Goal: Information Seeking & Learning: Check status

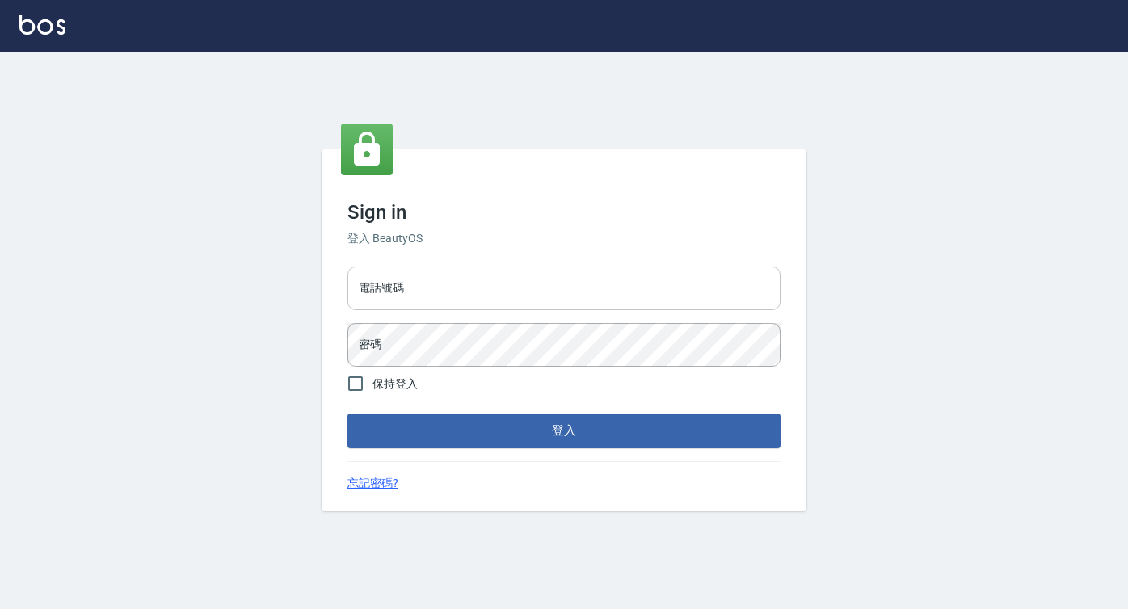
click at [426, 288] on input "電話號碼" at bounding box center [564, 289] width 433 height 44
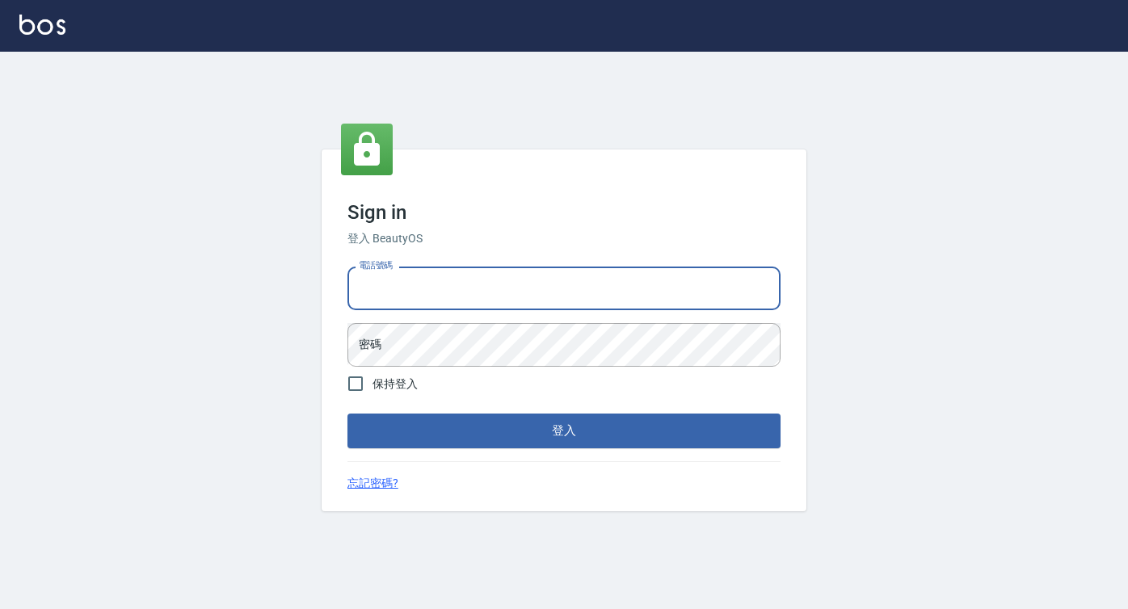
type input "0422271378"
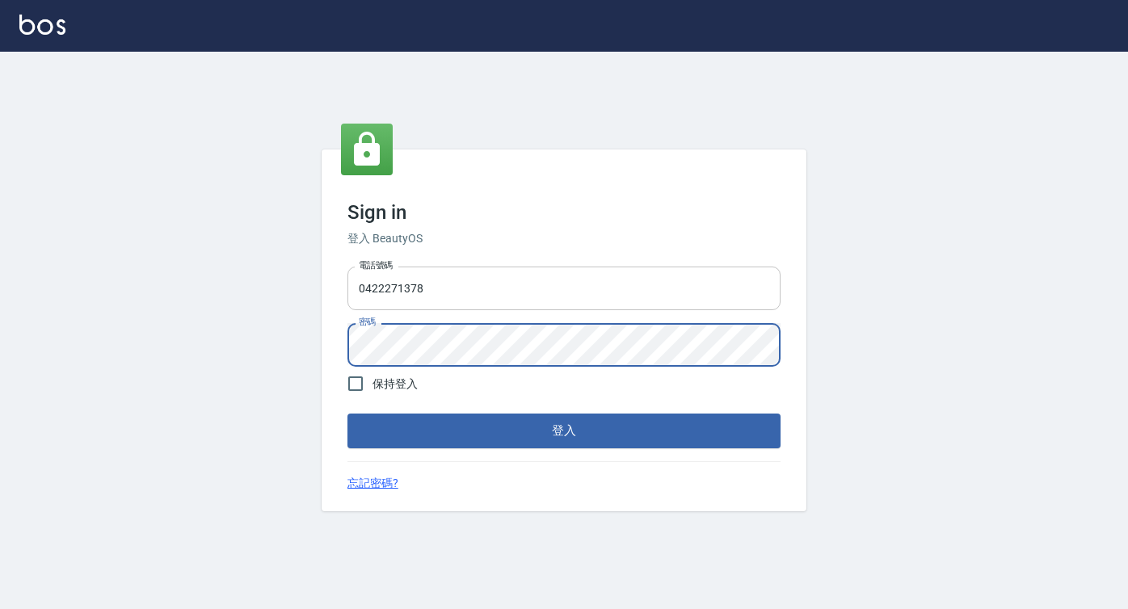
click at [348, 414] on button "登入" at bounding box center [564, 431] width 433 height 34
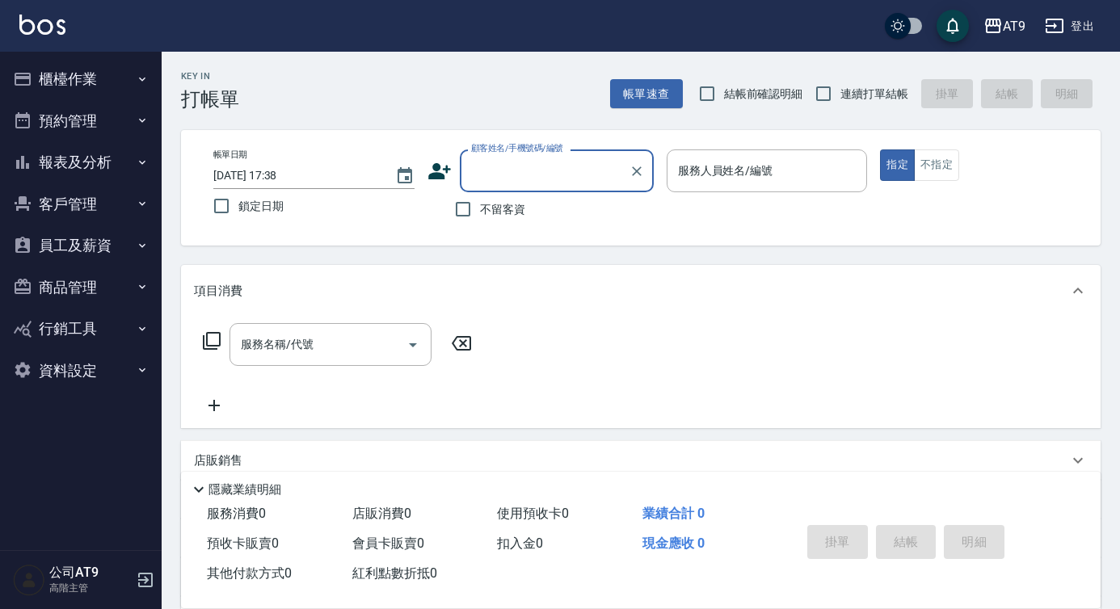
click at [115, 152] on button "報表及分析" at bounding box center [80, 162] width 149 height 42
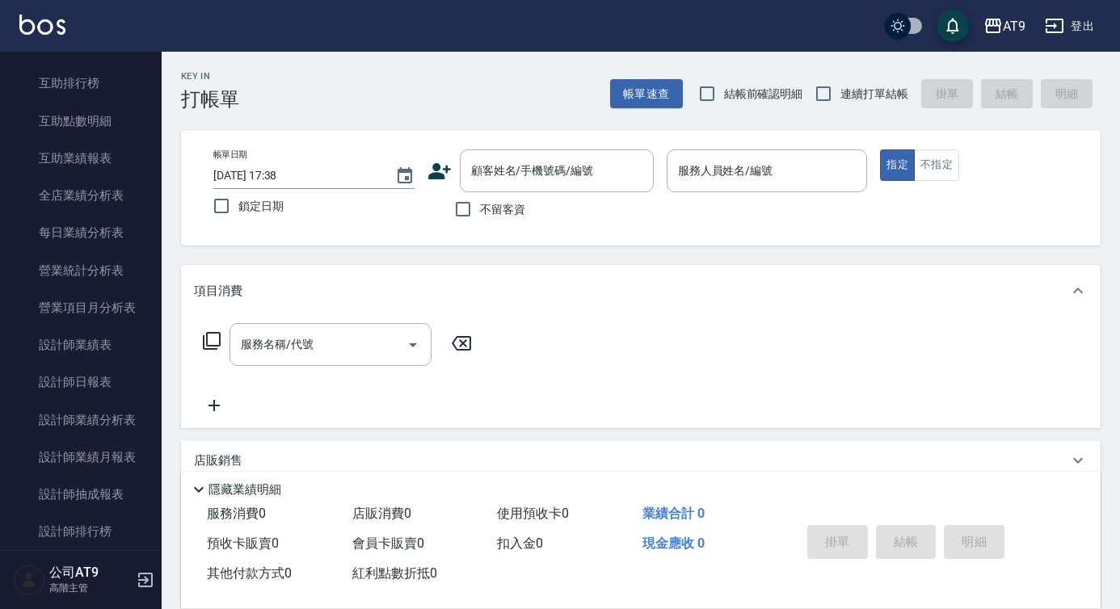
scroll to position [389, 0]
click at [101, 374] on link "設計師日報表" at bounding box center [80, 379] width 149 height 37
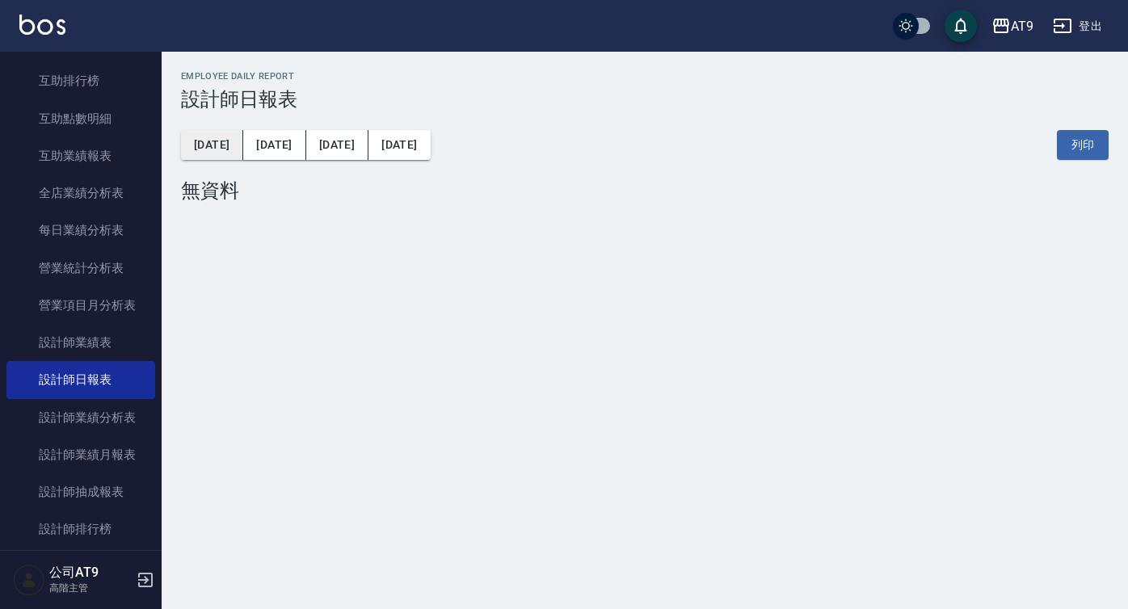
click at [217, 139] on button "[DATE]" at bounding box center [212, 145] width 62 height 30
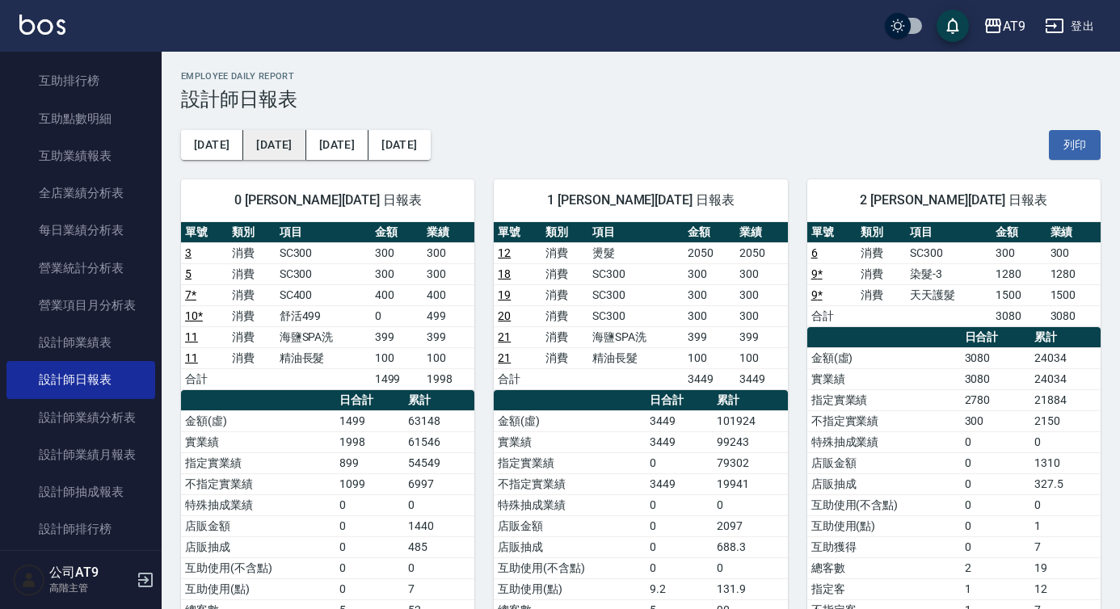
click at [252, 138] on button "[DATE]" at bounding box center [274, 145] width 62 height 30
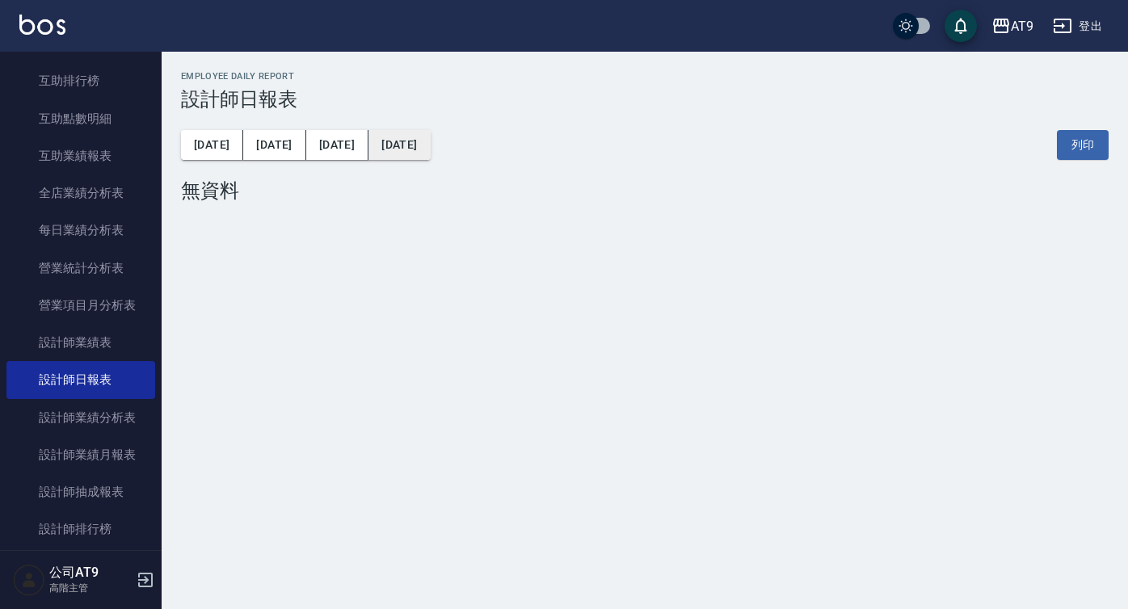
click at [379, 145] on button "[DATE]" at bounding box center [399, 145] width 61 height 30
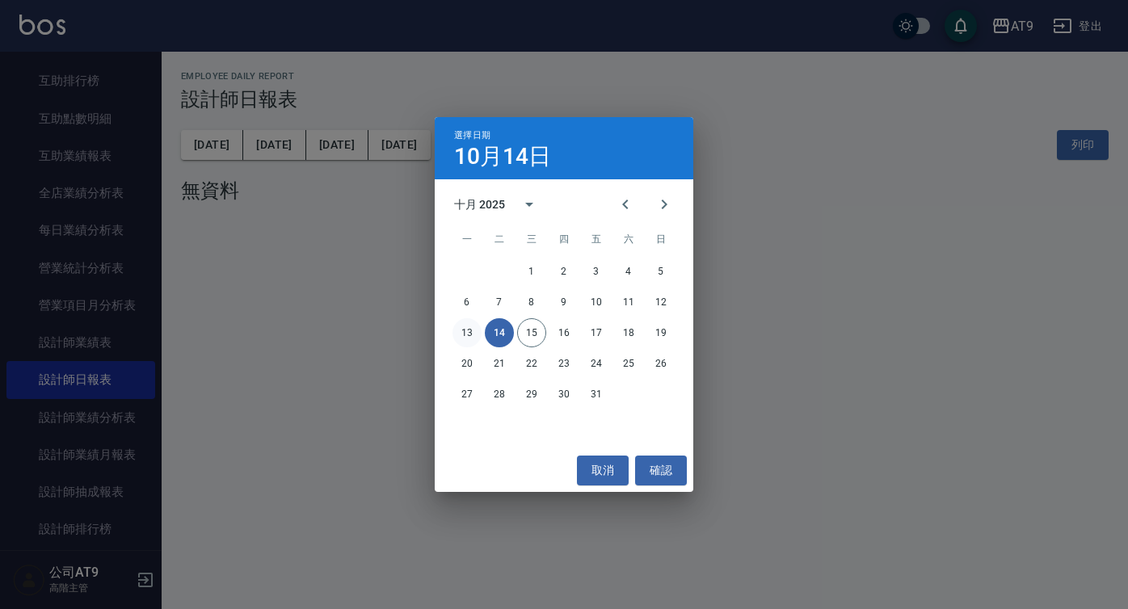
click at [475, 331] on button "13" at bounding box center [467, 332] width 29 height 29
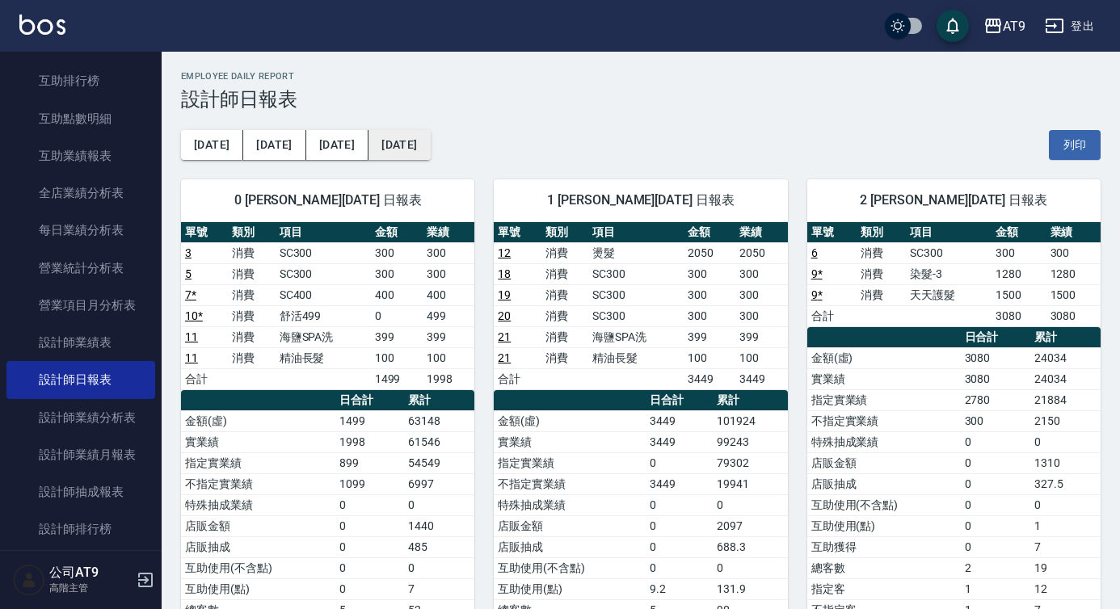
click at [372, 154] on button "[DATE]" at bounding box center [399, 145] width 61 height 30
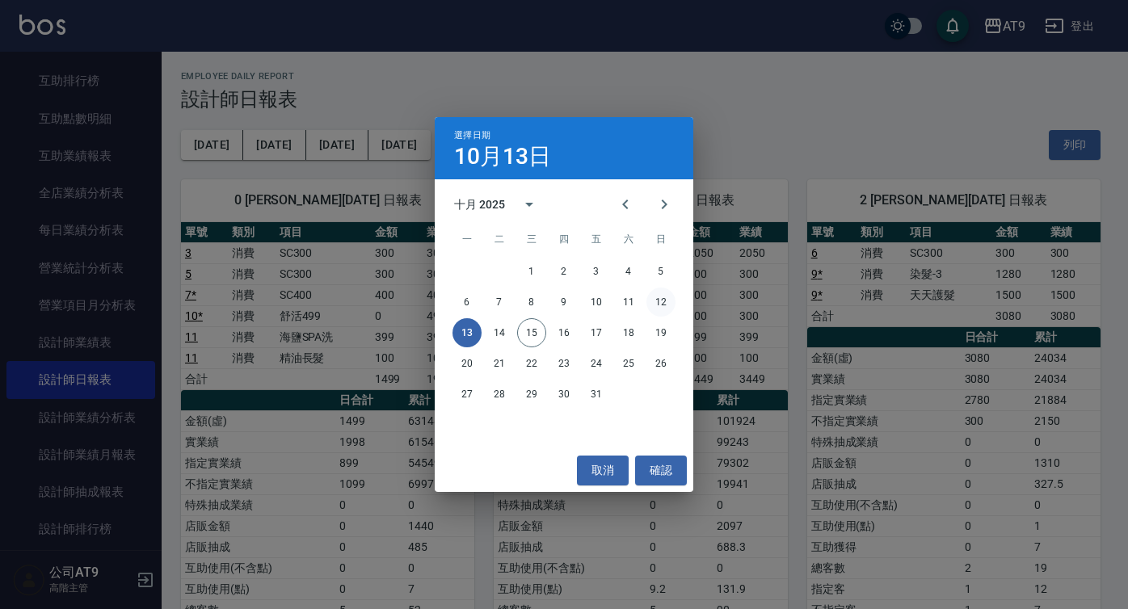
click at [665, 295] on button "12" at bounding box center [661, 302] width 29 height 29
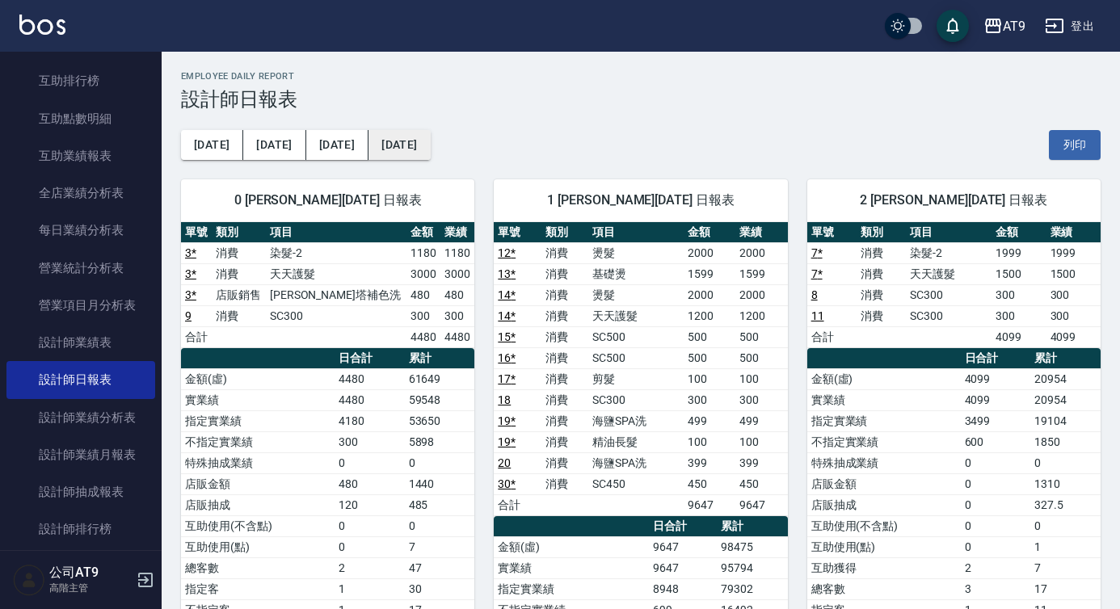
click at [384, 150] on button "[DATE]" at bounding box center [399, 145] width 61 height 30
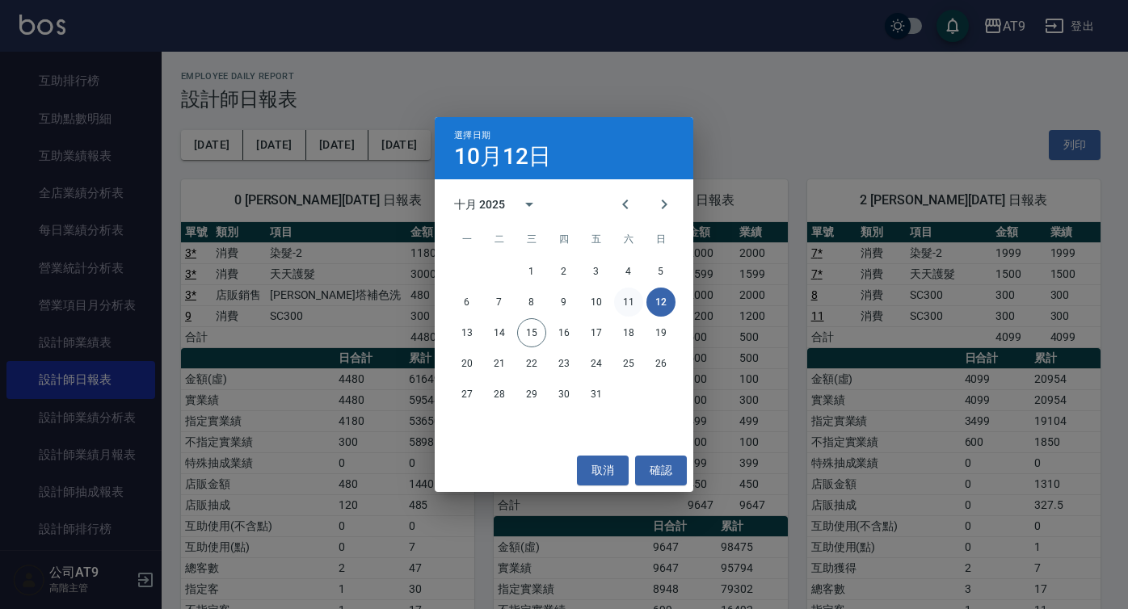
click at [630, 304] on button "11" at bounding box center [628, 302] width 29 height 29
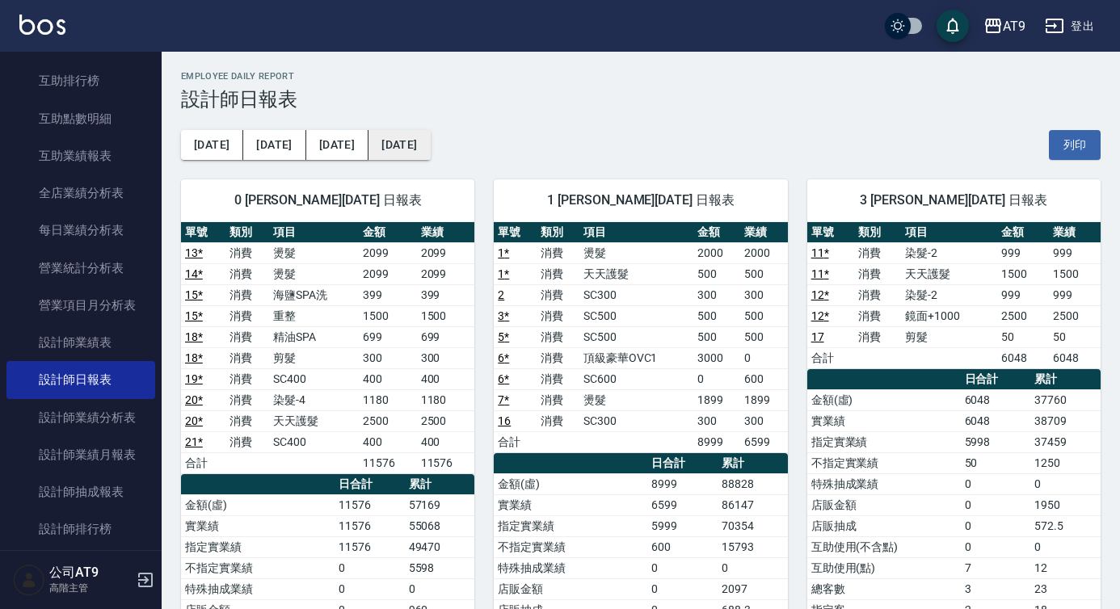
click at [373, 130] on button "[DATE]" at bounding box center [399, 145] width 61 height 30
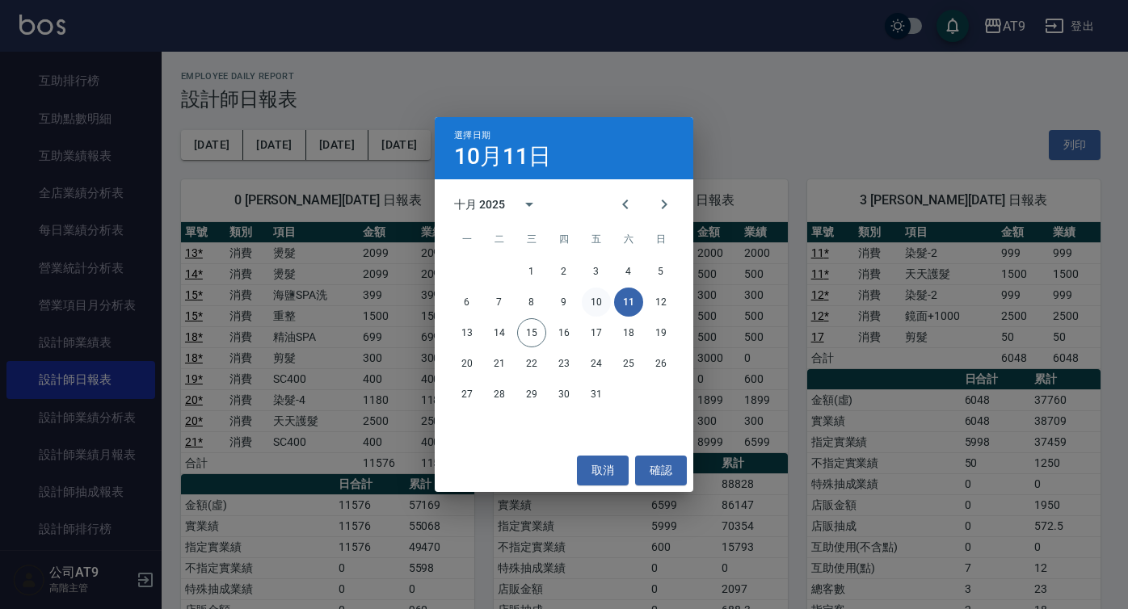
click at [589, 303] on button "10" at bounding box center [596, 302] width 29 height 29
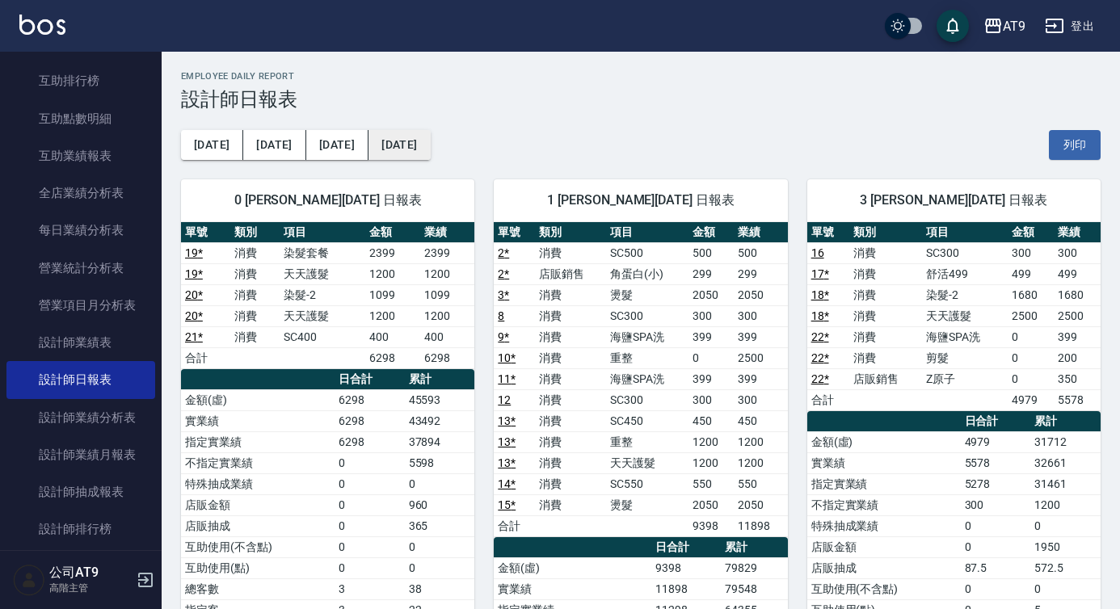
click at [377, 138] on button "[DATE]" at bounding box center [399, 145] width 61 height 30
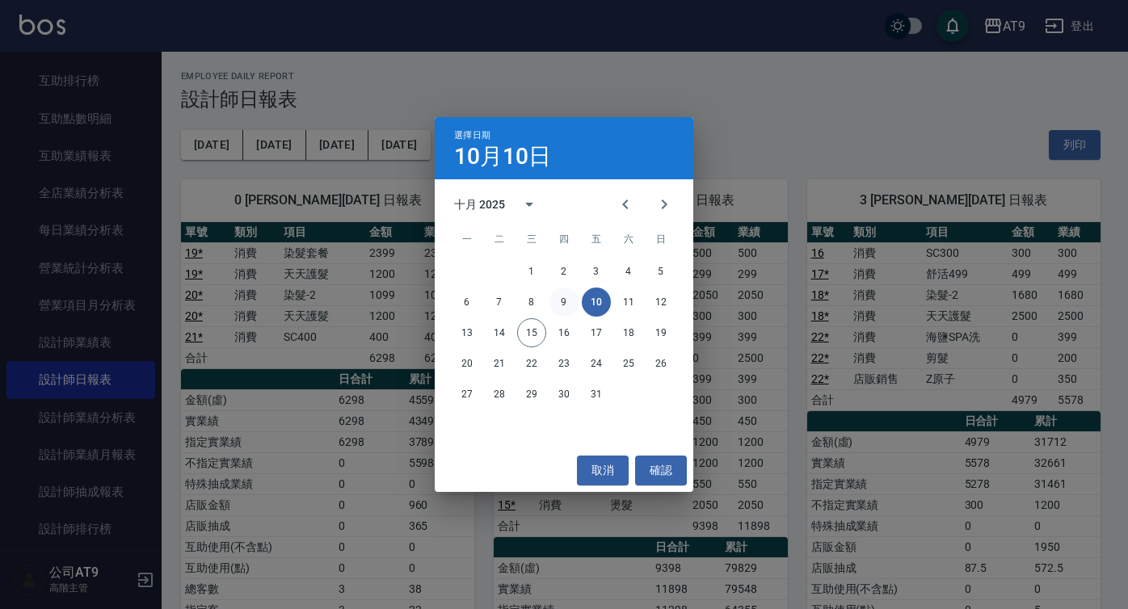
click at [555, 297] on button "9" at bounding box center [564, 302] width 29 height 29
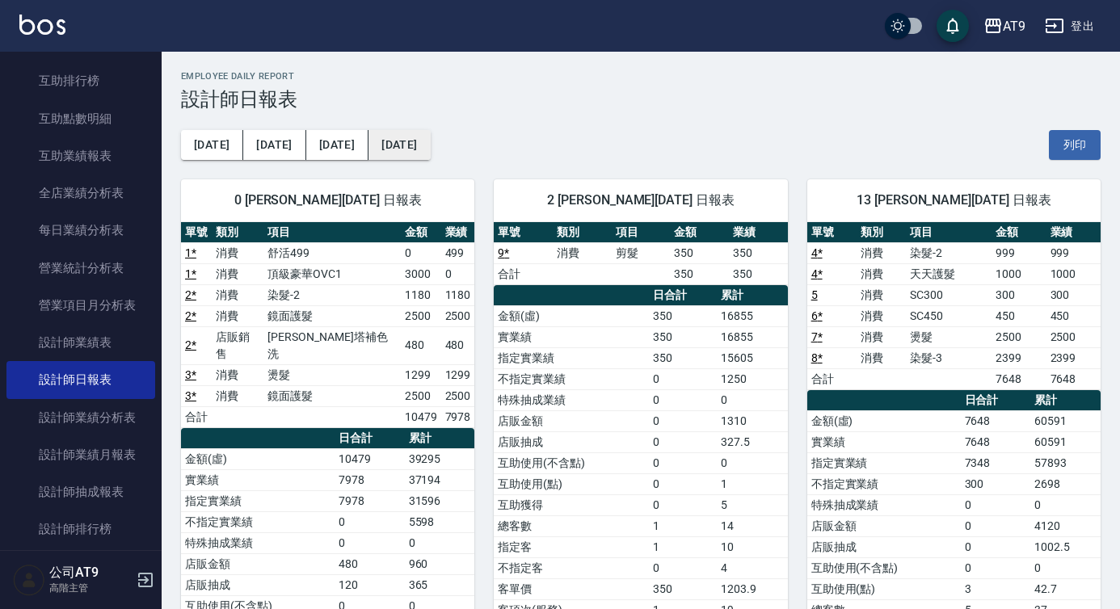
click at [369, 139] on button "[DATE]" at bounding box center [399, 145] width 61 height 30
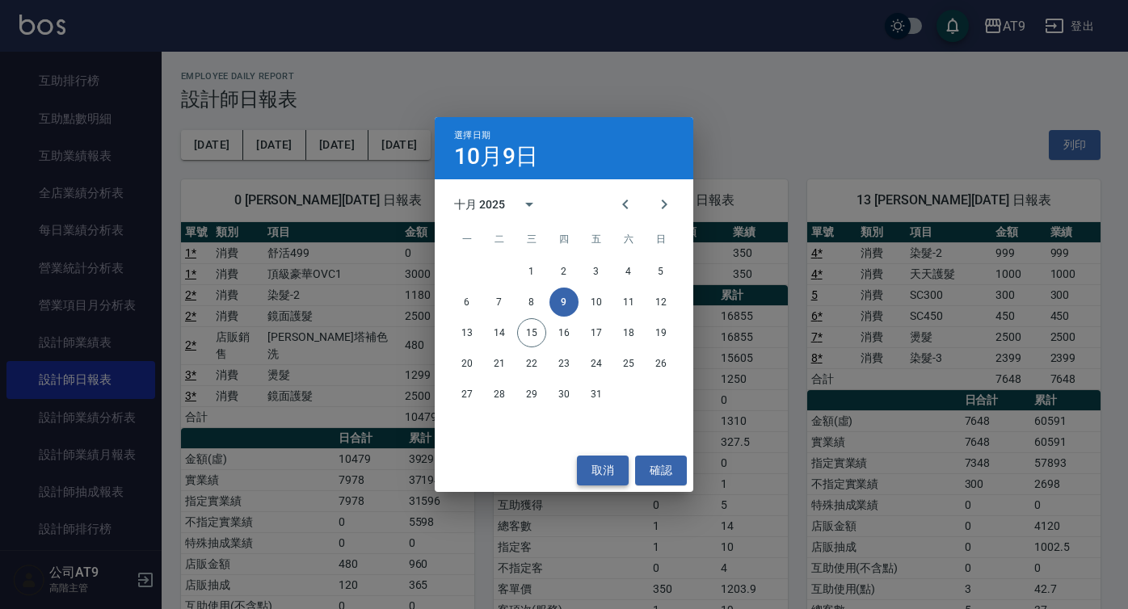
click at [613, 477] on button "取消" at bounding box center [603, 471] width 52 height 30
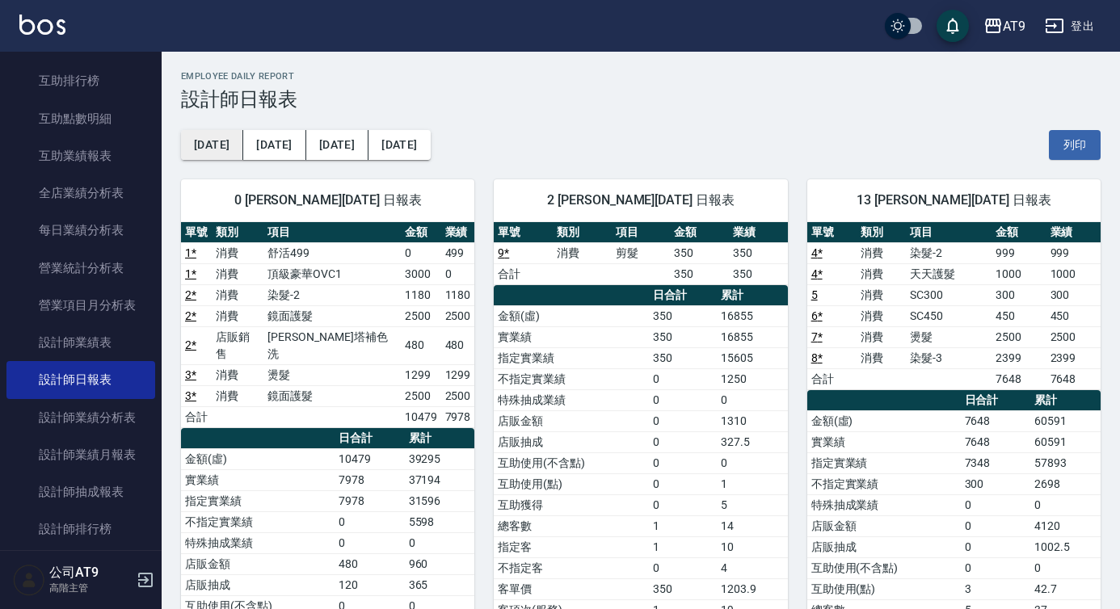
click at [199, 148] on button "[DATE]" at bounding box center [212, 145] width 62 height 30
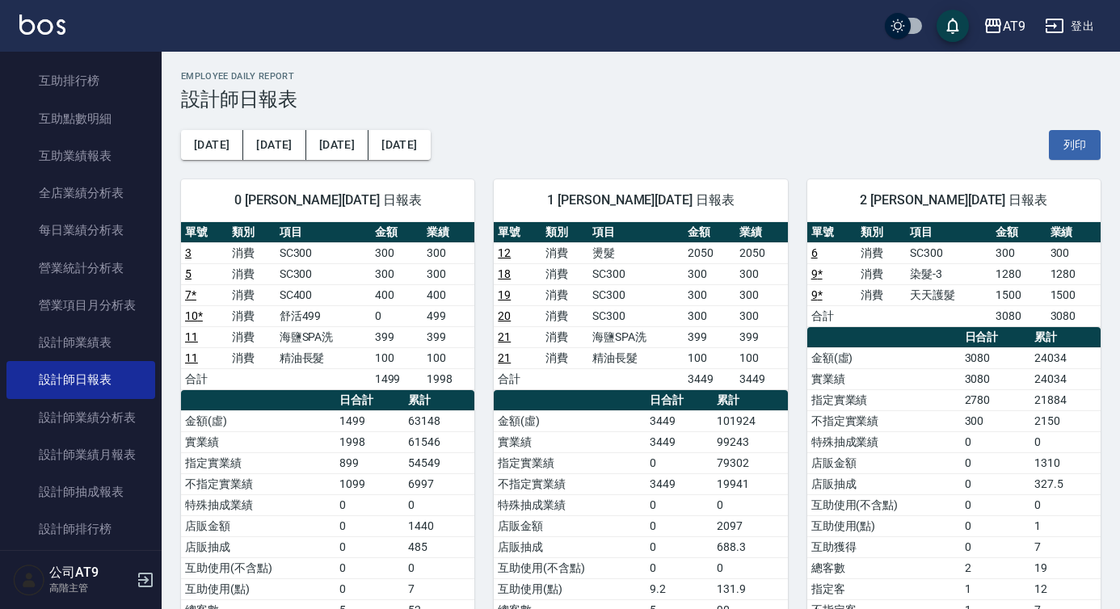
click at [685, 127] on div "[DATE] [DATE] [DATE] [DATE] 列印" at bounding box center [641, 145] width 920 height 69
click at [388, 137] on button "[DATE]" at bounding box center [399, 145] width 61 height 30
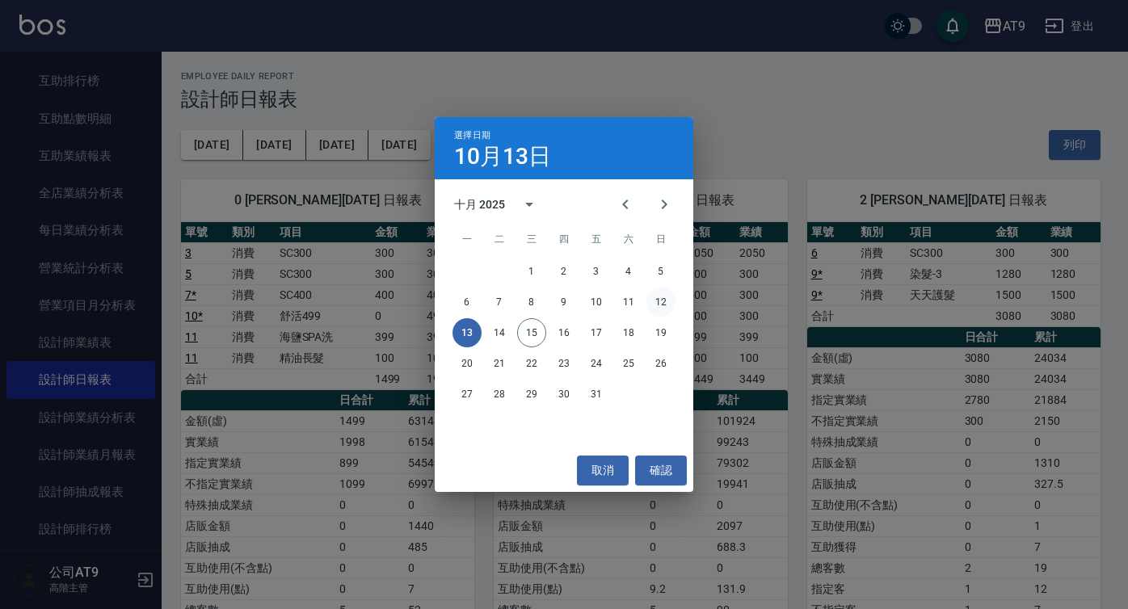
click at [657, 302] on button "12" at bounding box center [661, 302] width 29 height 29
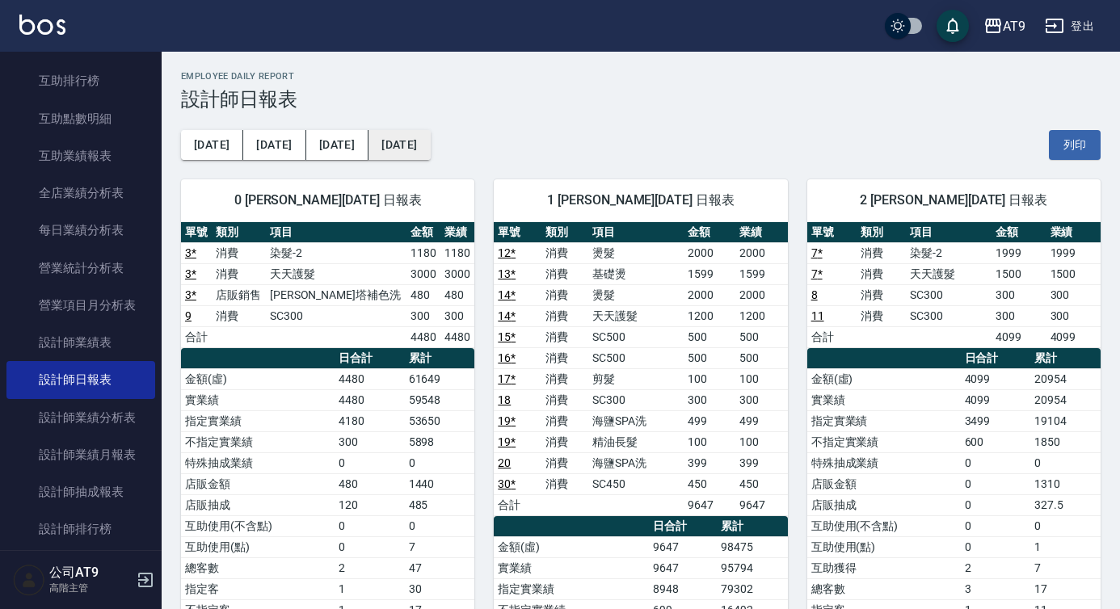
click at [369, 140] on button "[DATE]" at bounding box center [399, 145] width 61 height 30
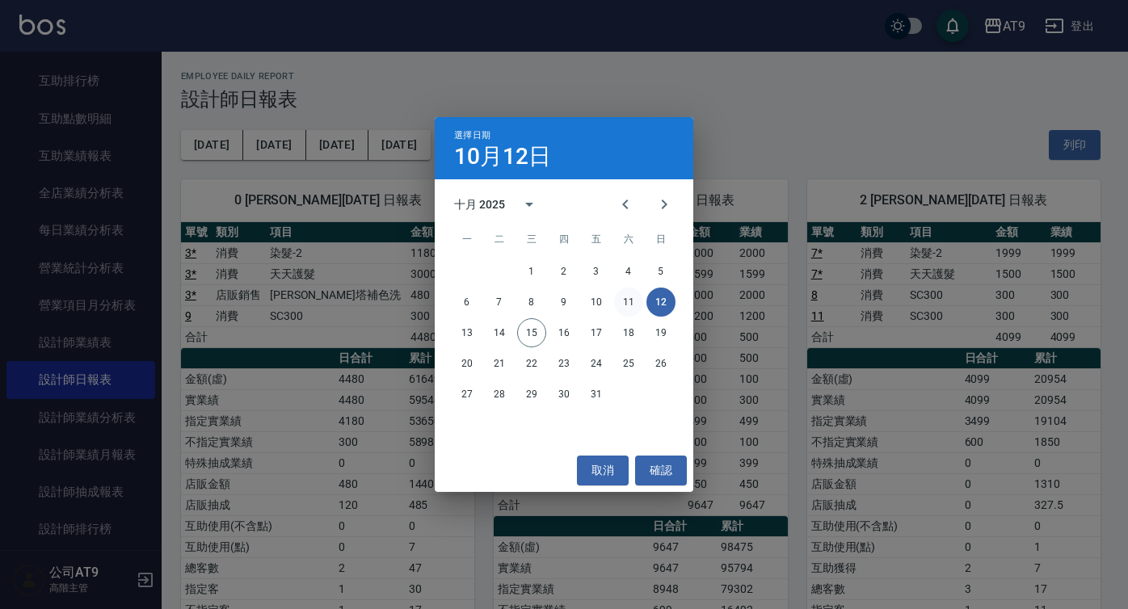
click at [627, 304] on button "11" at bounding box center [628, 302] width 29 height 29
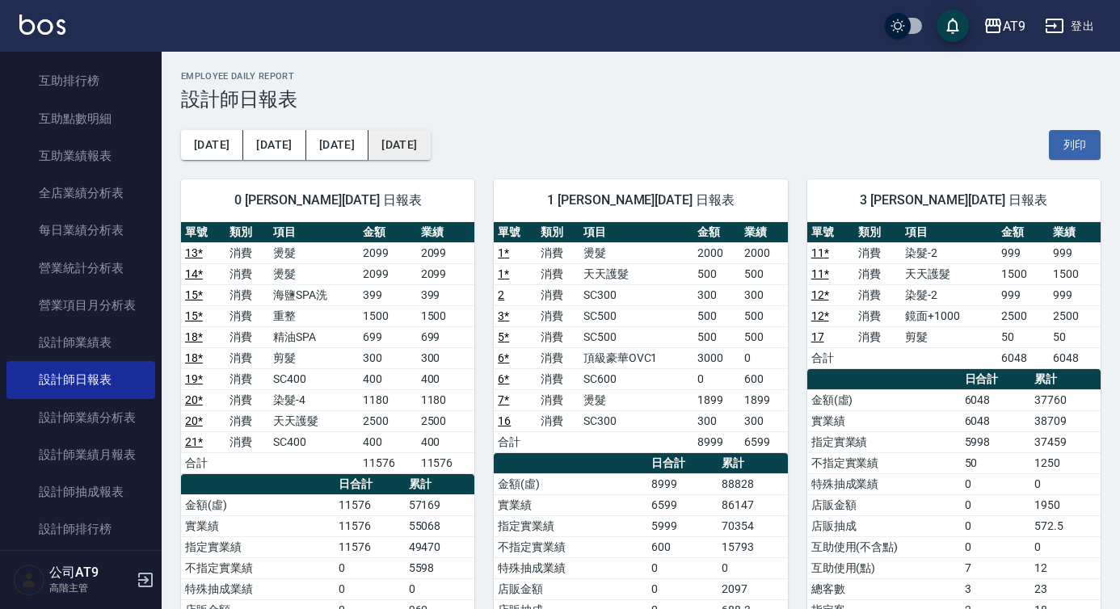
click at [405, 155] on button "[DATE]" at bounding box center [399, 145] width 61 height 30
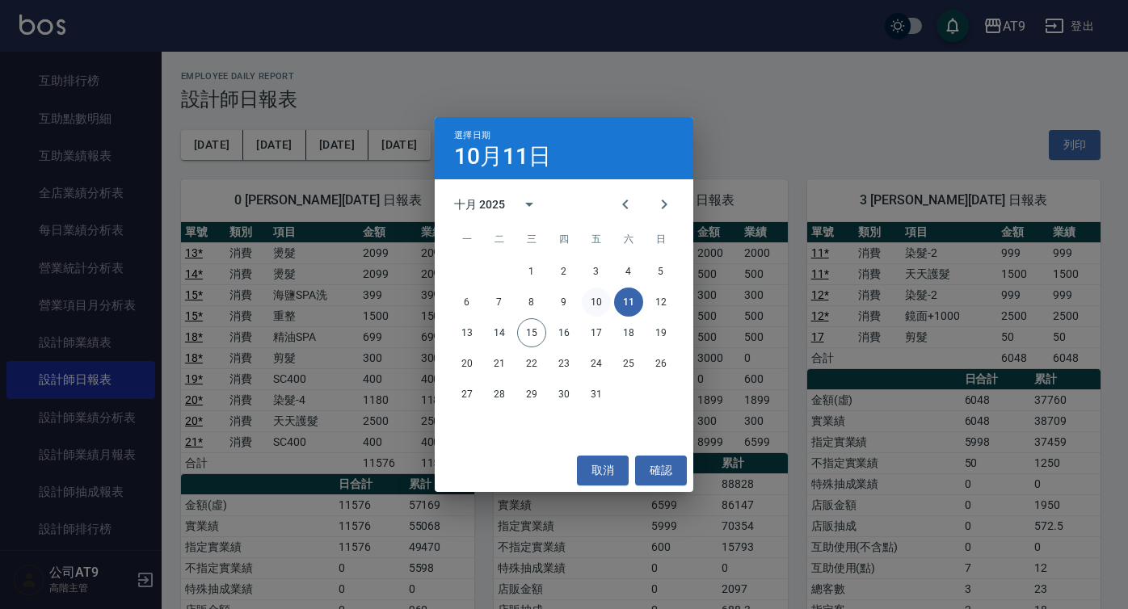
click at [597, 297] on button "10" at bounding box center [596, 302] width 29 height 29
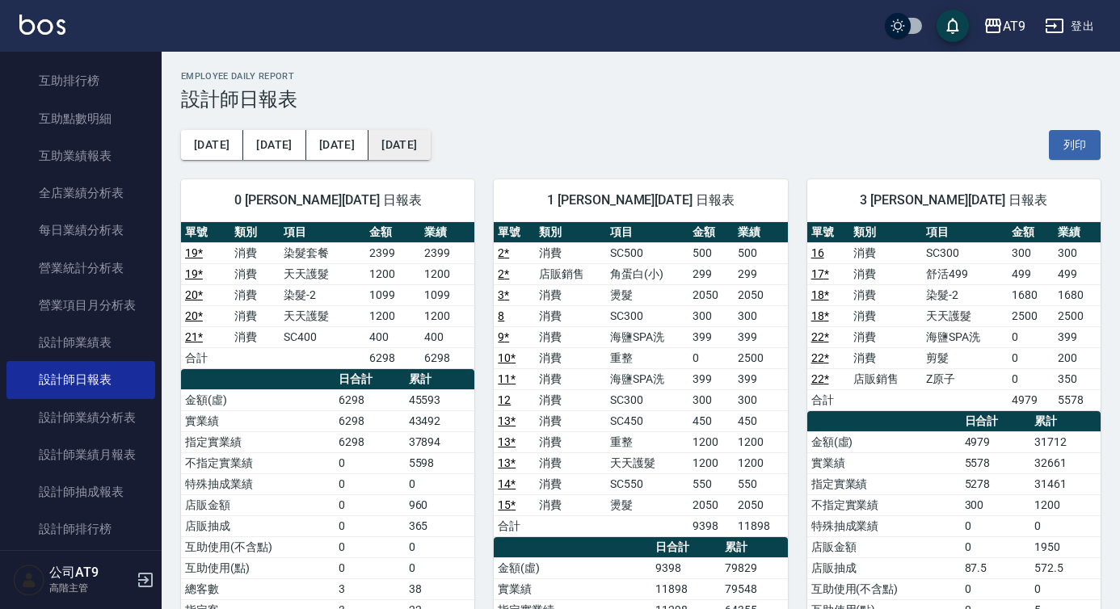
click at [399, 142] on button "[DATE]" at bounding box center [399, 145] width 61 height 30
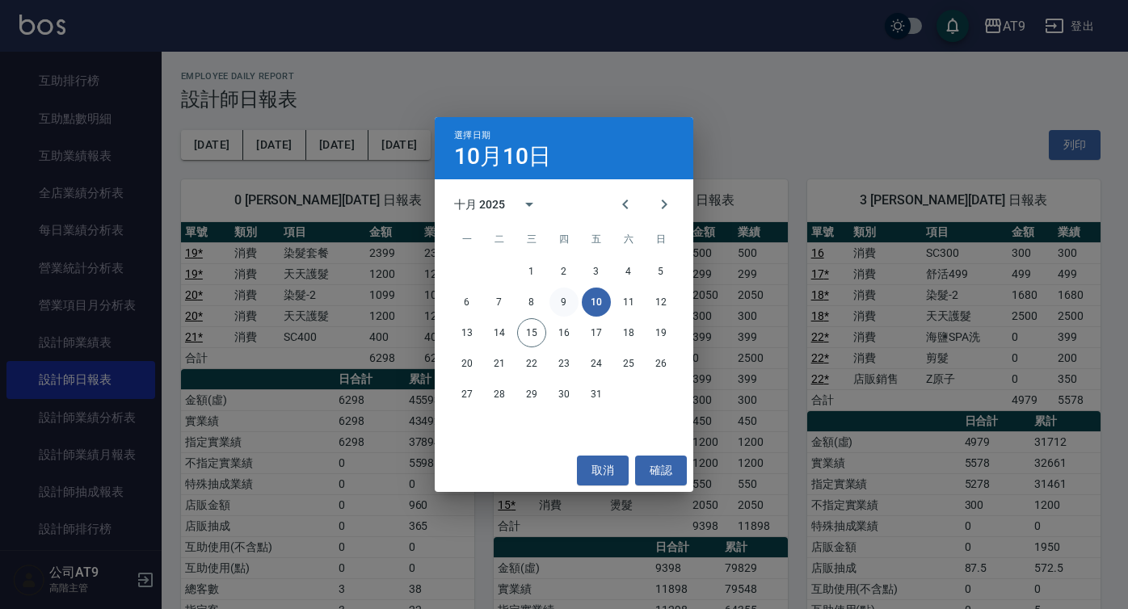
click at [572, 298] on button "9" at bounding box center [564, 302] width 29 height 29
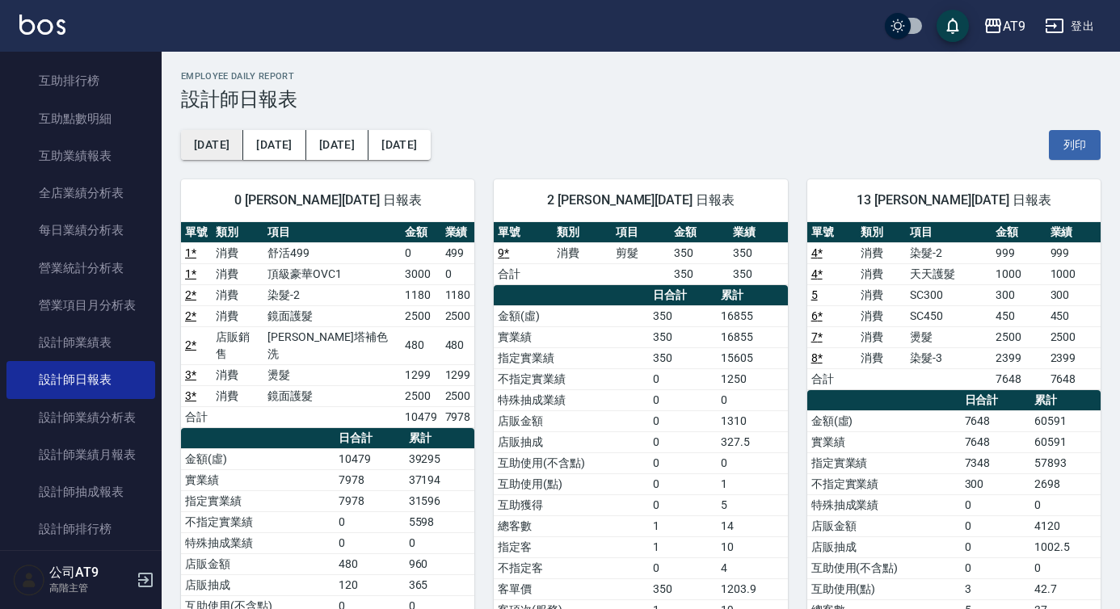
click at [216, 147] on button "[DATE]" at bounding box center [212, 145] width 62 height 30
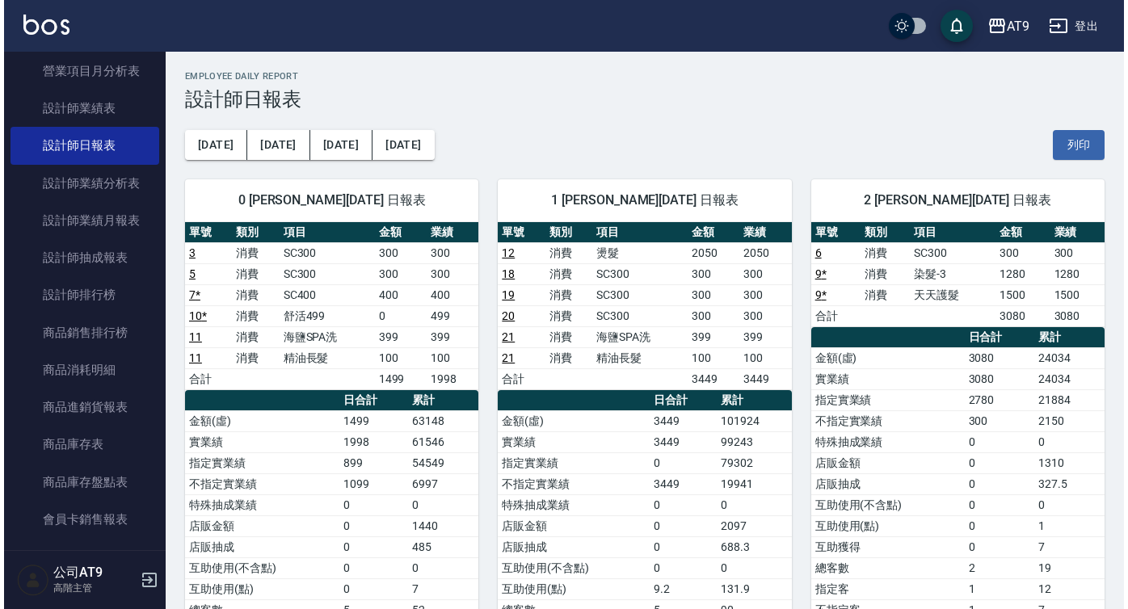
scroll to position [635, 0]
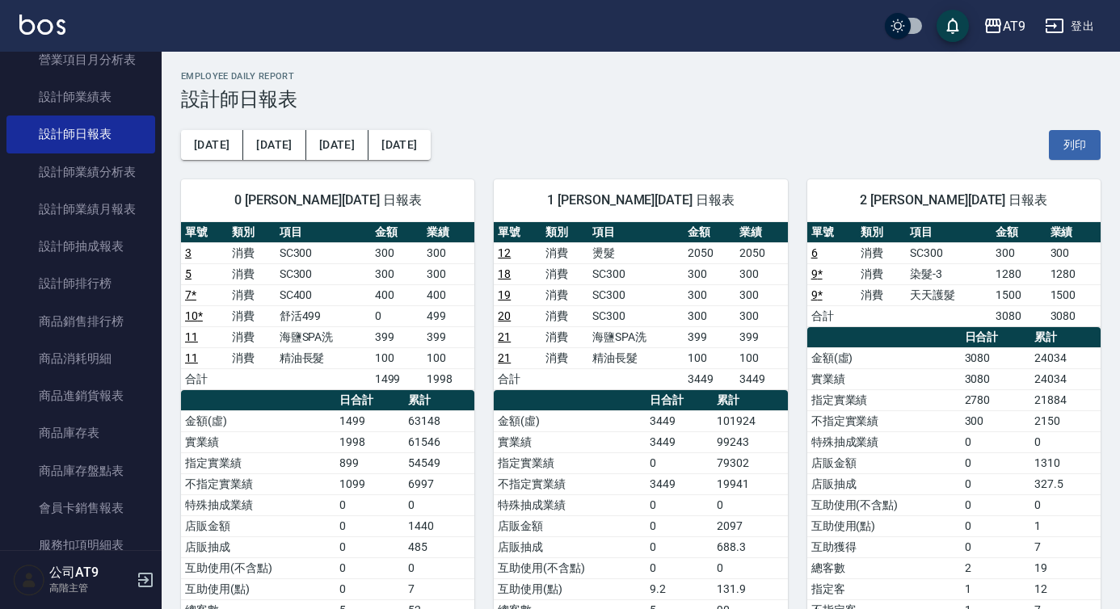
click at [141, 584] on icon "button" at bounding box center [145, 580] width 19 height 19
